Goal: Use online tool/utility: Utilize a website feature to perform a specific function

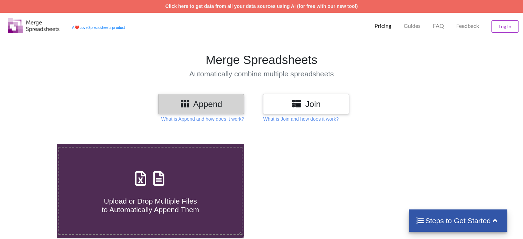
click at [157, 178] on icon at bounding box center [158, 175] width 17 height 14
click at [36, 144] on input "Upload or Drop Multiple Files to Automatically Append Them" at bounding box center [36, 144] width 0 height 0
type input "C:\fakepath\Task-report-31-08-2025T14_21.csv"
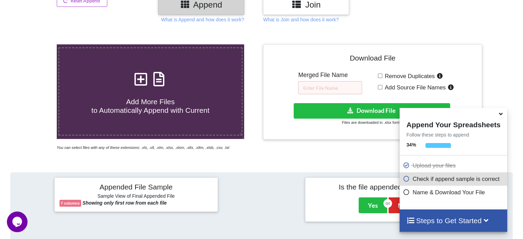
scroll to position [31, 0]
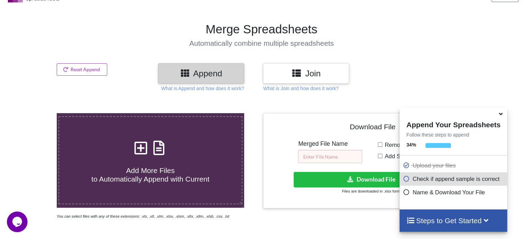
click at [325, 156] on input "text" at bounding box center [330, 156] width 64 height 13
type input "12"
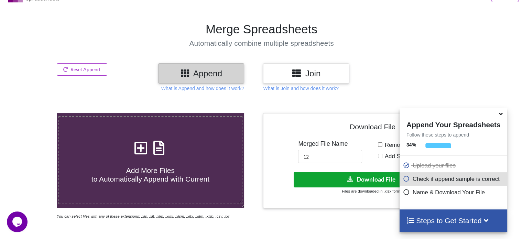
click at [314, 176] on button "Download File" at bounding box center [372, 179] width 157 height 15
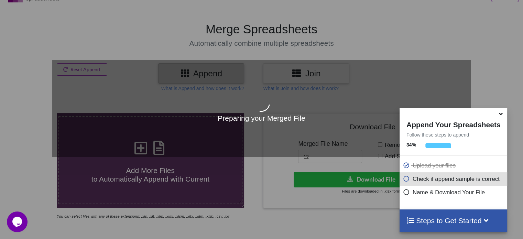
click at [502, 114] on icon at bounding box center [500, 113] width 7 height 6
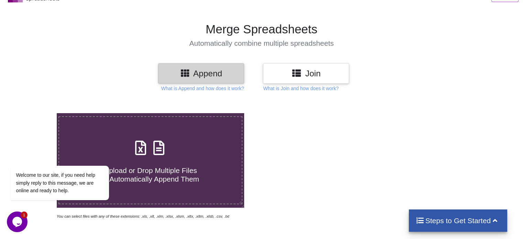
click at [160, 148] on icon at bounding box center [158, 144] width 17 height 14
click at [36, 113] on input "Upload or Drop Multiple Files to Automatically Append Them" at bounding box center [36, 113] width 0 height 0
type input "C:\fakepath\Task-report-31-08-2025T14_26.csv"
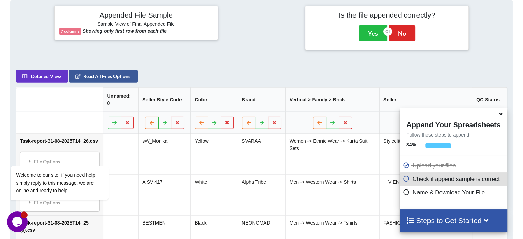
scroll to position [99, 0]
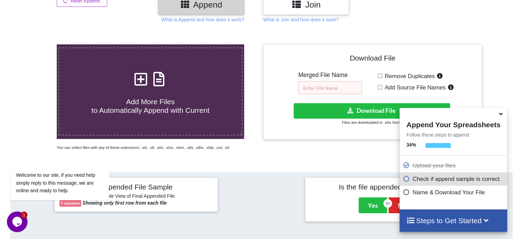
click at [321, 86] on input "text" at bounding box center [330, 87] width 64 height 13
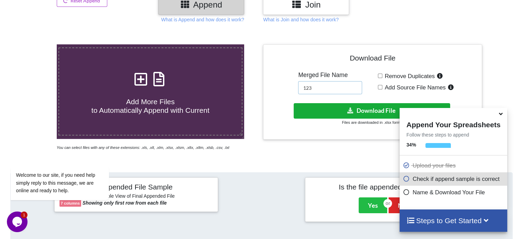
type input "123"
click at [330, 110] on button "Download File" at bounding box center [372, 110] width 157 height 15
